Goal: Task Accomplishment & Management: Complete application form

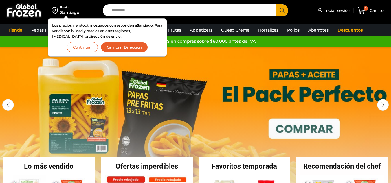
click at [88, 48] on button "Continuar" at bounding box center [82, 47] width 31 height 10
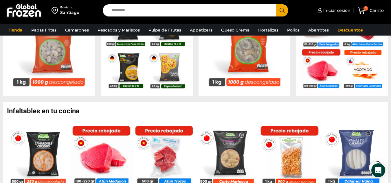
scroll to position [289, 0]
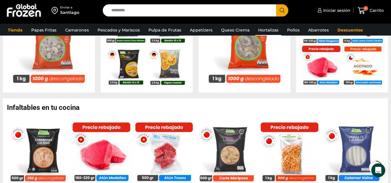
click at [270, 30] on link "Hortalizas" at bounding box center [268, 30] width 26 height 11
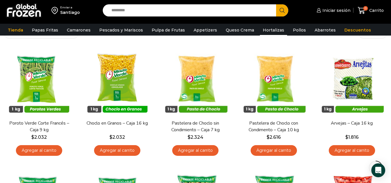
scroll to position [29, 0]
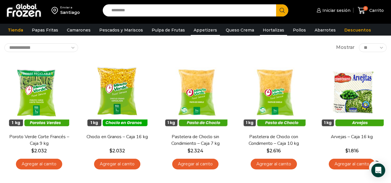
click at [196, 26] on link "Appetizers" at bounding box center [205, 30] width 29 height 11
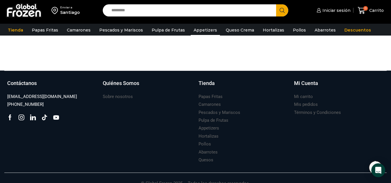
scroll to position [193, 0]
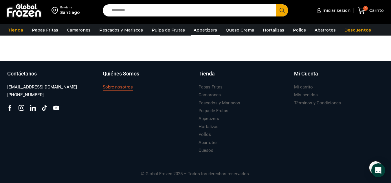
click at [124, 84] on h3 "Sobre nosotros" at bounding box center [118, 87] width 30 height 6
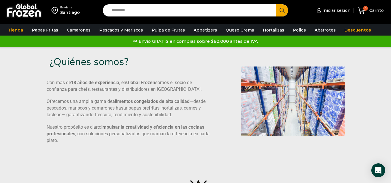
click at [133, 13] on input "Search input" at bounding box center [191, 10] width 165 height 12
type input "********"
click at [276, 4] on button "Search" at bounding box center [282, 10] width 12 height 12
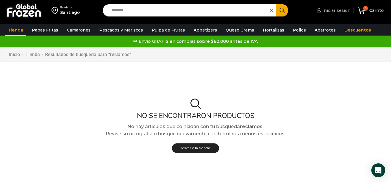
click at [337, 12] on span "Iniciar sesión" at bounding box center [336, 11] width 30 height 6
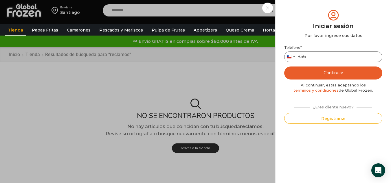
click at [323, 59] on input "Teléfono *" at bounding box center [333, 57] width 98 height 11
type input "*********"
click at [336, 120] on button "Registrarse" at bounding box center [333, 118] width 98 height 11
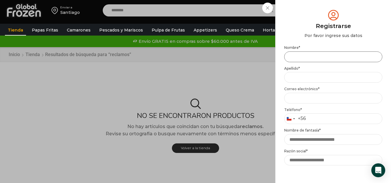
click at [303, 60] on input "Nombre *" at bounding box center [333, 57] width 98 height 11
type input "**********"
type input "*********"
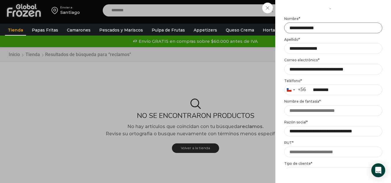
scroll to position [58, 0]
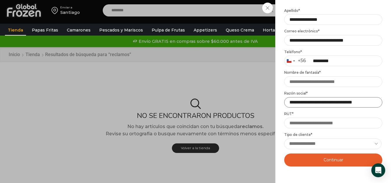
click at [378, 105] on input "**********" at bounding box center [333, 102] width 98 height 11
type input "*"
click at [306, 105] on input "*" at bounding box center [333, 102] width 98 height 11
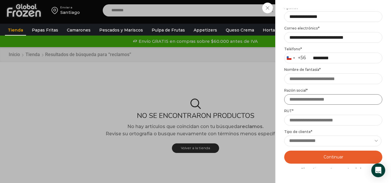
scroll to position [100, 0]
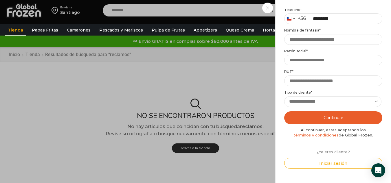
click at [331, 118] on button "Continuar" at bounding box center [333, 117] width 98 height 13
click at [315, 16] on div "Iniciar sesión Mi cuenta Login Register Iniciar sesión Por favor ingrese sus da…" at bounding box center [332, 11] width 35 height 12
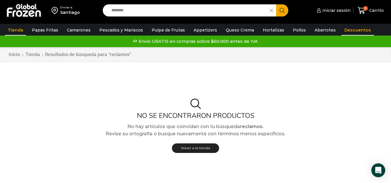
click at [349, 31] on link "Descuentos" at bounding box center [358, 30] width 32 height 11
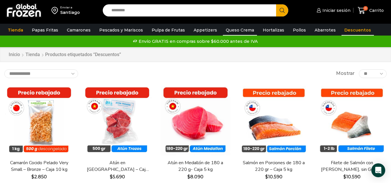
click at [237, 28] on link "Queso Crema" at bounding box center [240, 30] width 34 height 11
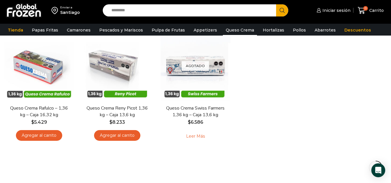
scroll to position [58, 0]
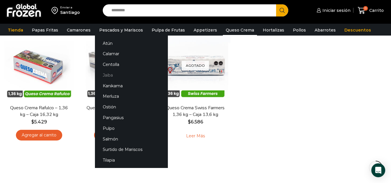
click at [104, 76] on link "Jaiba" at bounding box center [131, 75] width 73 height 11
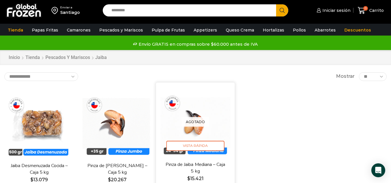
scroll to position [58, 0]
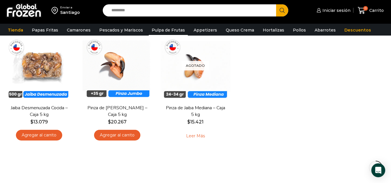
click at [168, 31] on link "Pulpa de Frutas" at bounding box center [168, 30] width 39 height 11
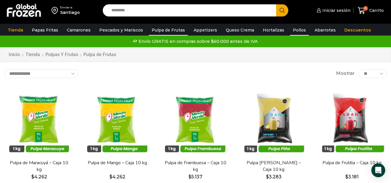
click at [297, 27] on link "Pollos" at bounding box center [299, 30] width 19 height 11
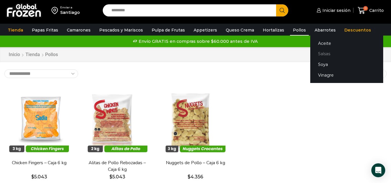
click at [313, 55] on link "Salsas" at bounding box center [346, 54] width 73 height 11
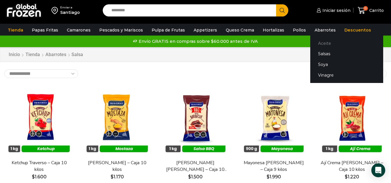
click at [313, 44] on link "Aceite" at bounding box center [346, 43] width 73 height 11
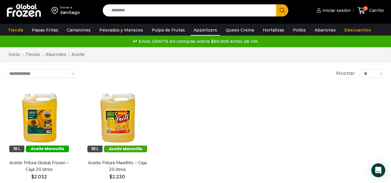
click at [207, 31] on link "Appetizers" at bounding box center [205, 30] width 29 height 11
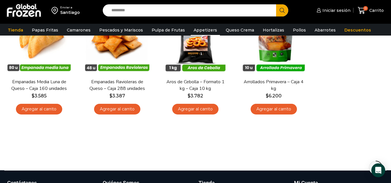
scroll to position [29, 0]
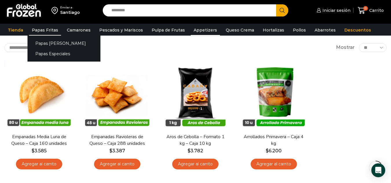
click at [52, 31] on link "Papas Fritas" at bounding box center [45, 30] width 32 height 11
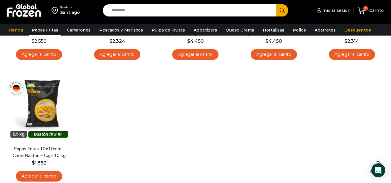
scroll to position [376, 0]
